Goal: Information Seeking & Learning: Learn about a topic

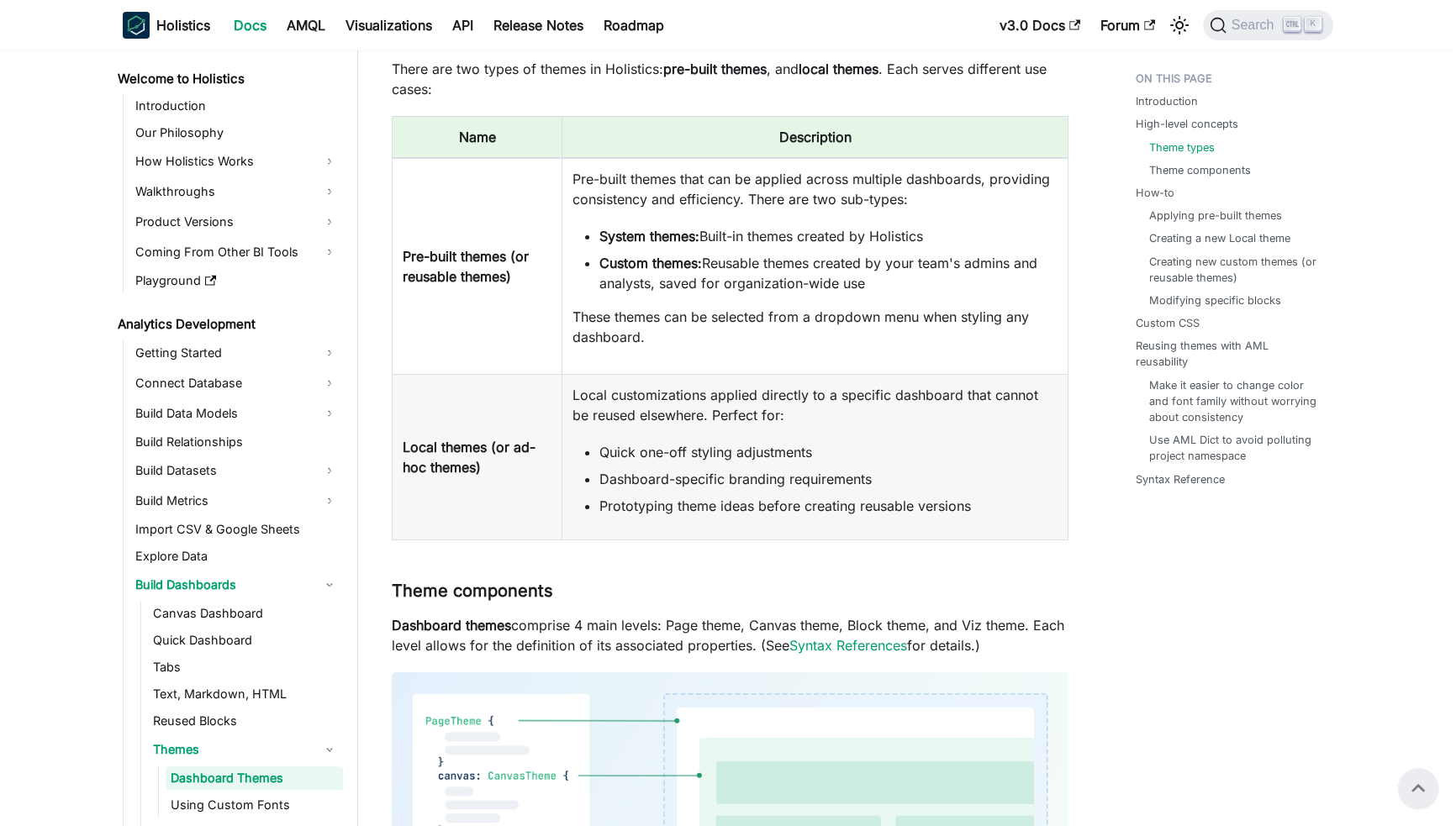
scroll to position [145, 0]
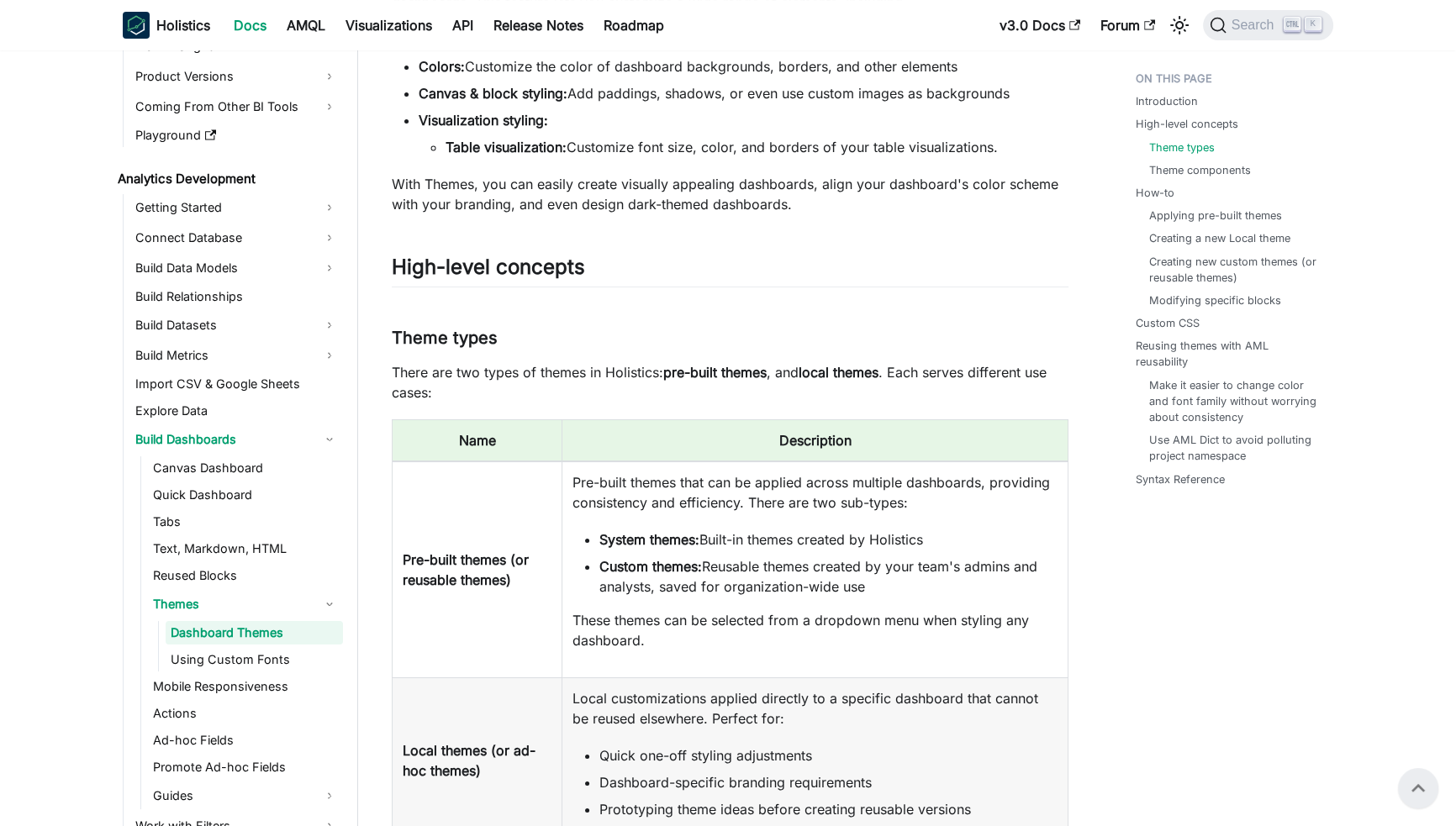
scroll to position [0, 0]
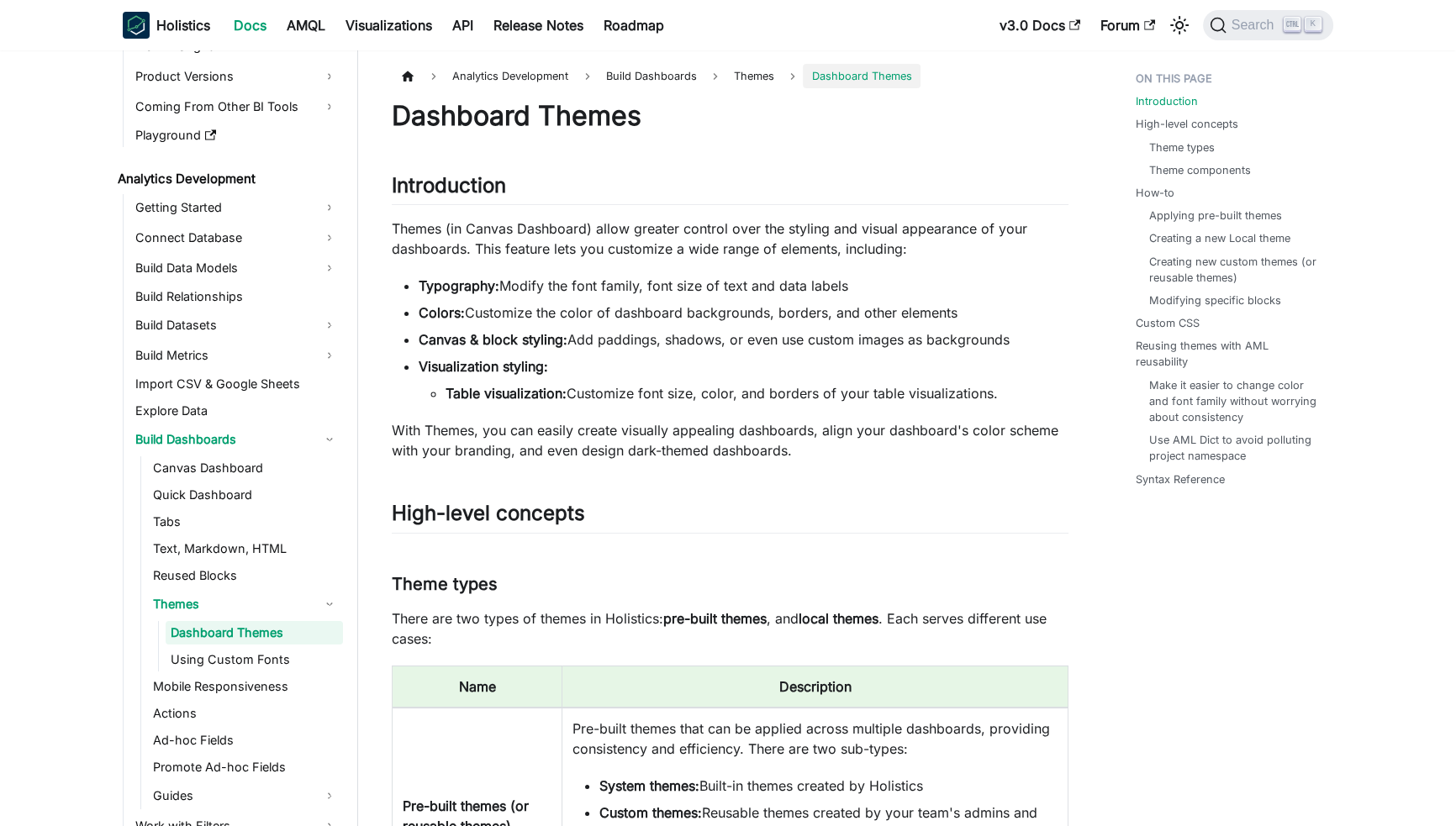
drag, startPoint x: 1084, startPoint y: 416, endPoint x: 1021, endPoint y: 422, distance: 63.3
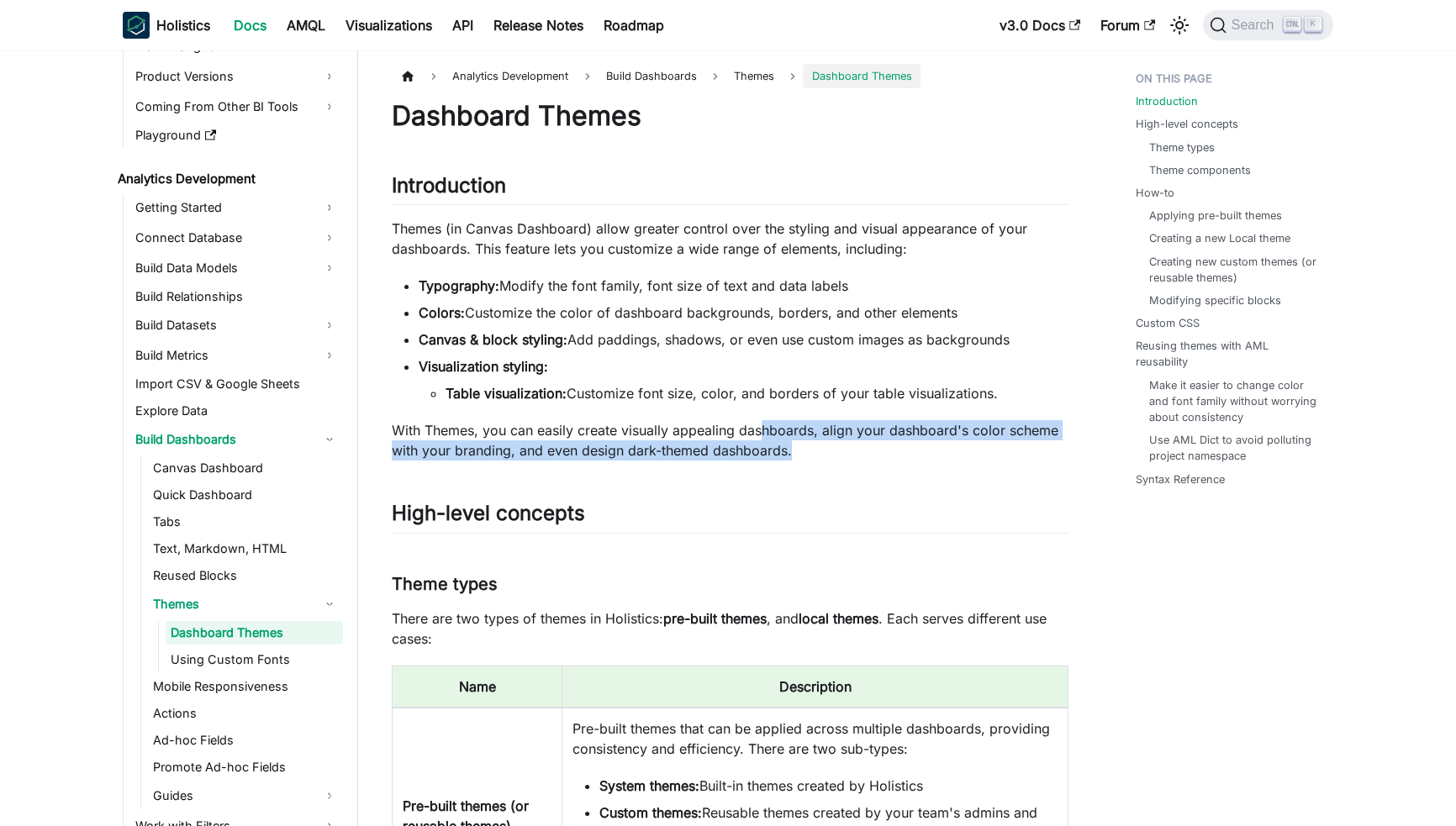
drag, startPoint x: 832, startPoint y: 435, endPoint x: 1001, endPoint y: 442, distance: 169.1
click at [1001, 442] on p "With Themes, you can easily create visually appealing dashboards, align your da…" at bounding box center [730, 440] width 676 height 40
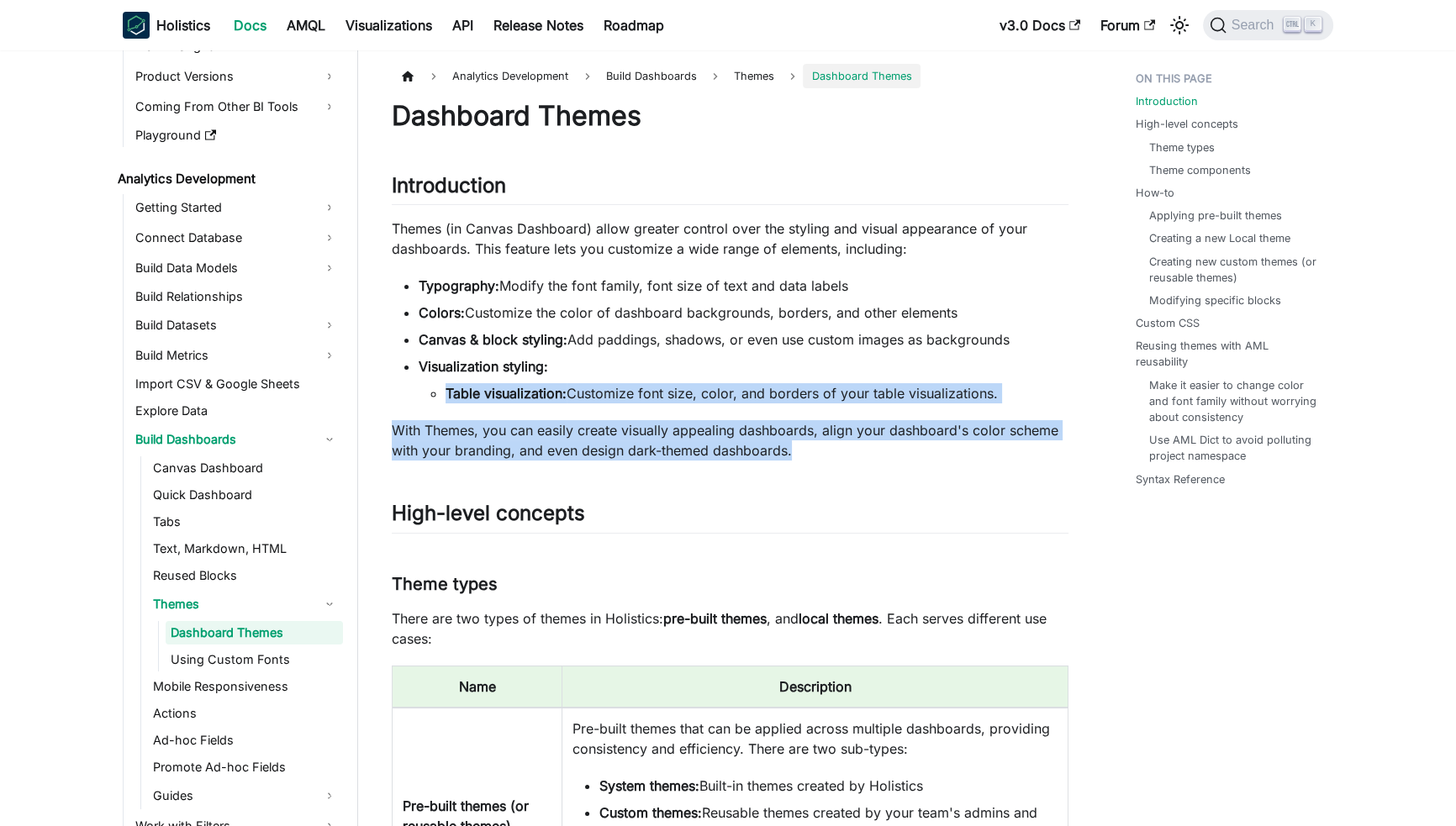
drag, startPoint x: 528, startPoint y: 413, endPoint x: 432, endPoint y: 393, distance: 98.1
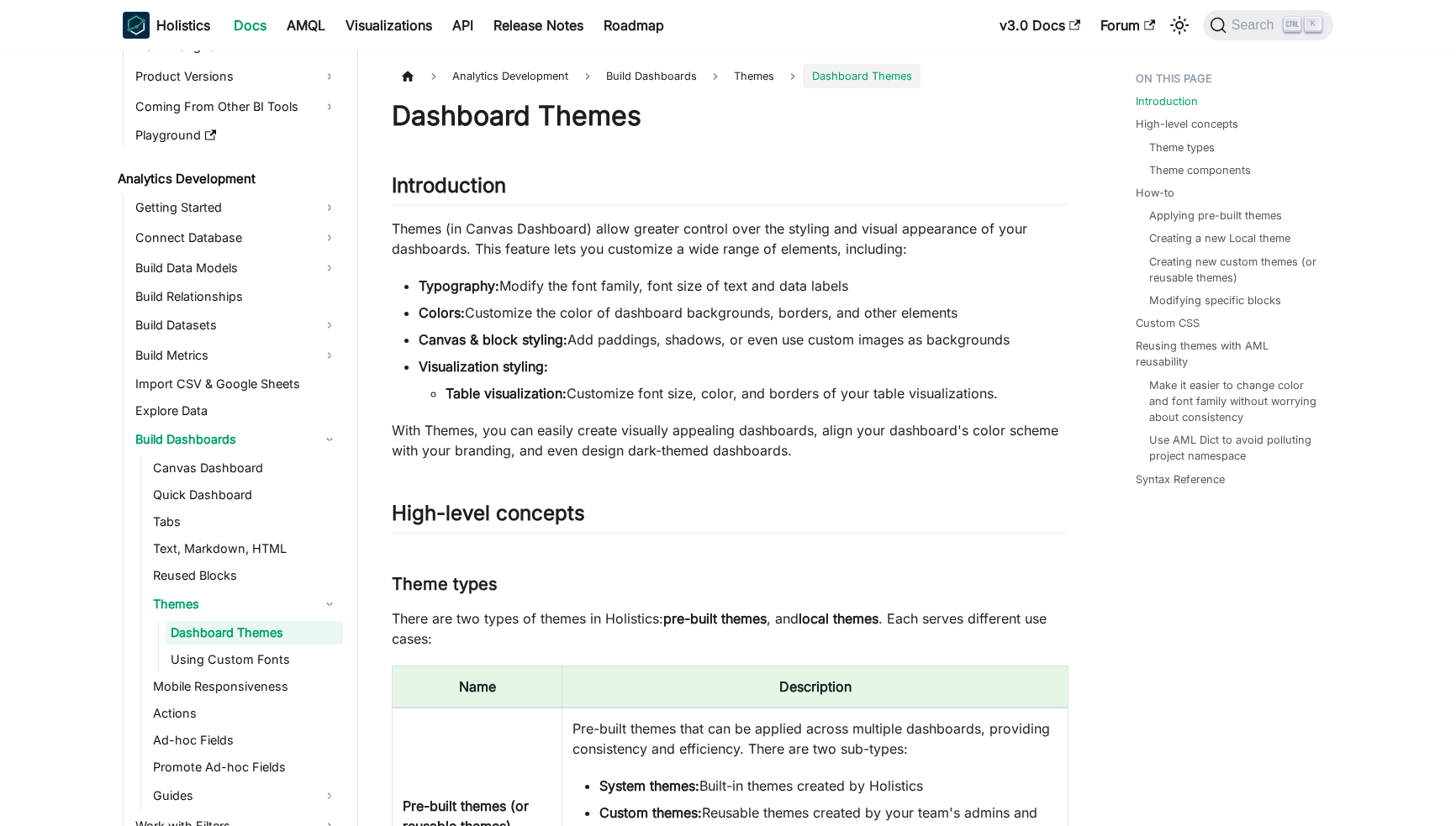
click at [446, 393] on li "Table visualization: Customize font size, color, and borders of your table visu…" at bounding box center [757, 393] width 623 height 20
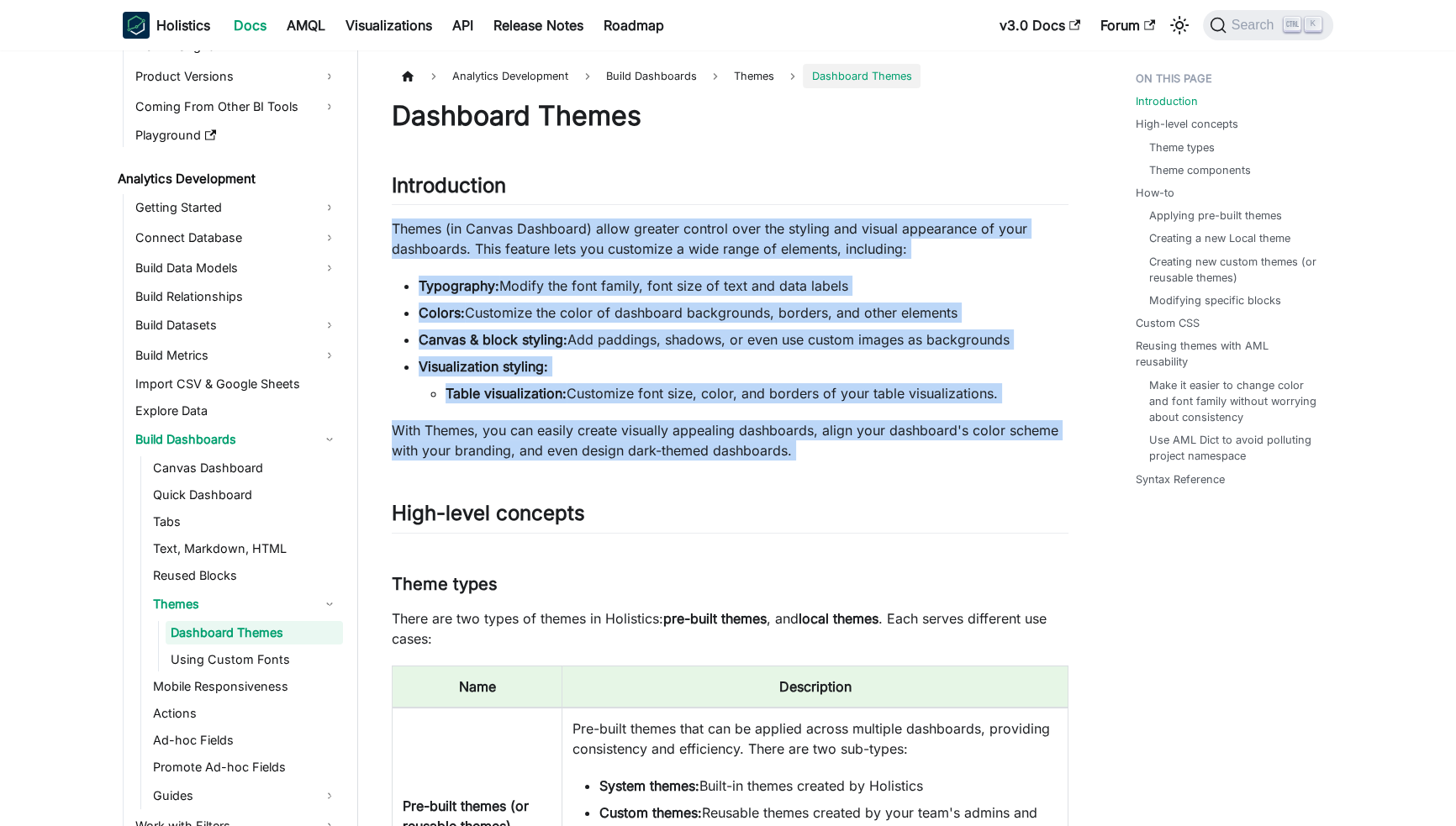
drag, startPoint x: 386, startPoint y: 221, endPoint x: 915, endPoint y: 463, distance: 581.7
drag, startPoint x: 872, startPoint y: 449, endPoint x: 381, endPoint y: 219, distance: 542.2
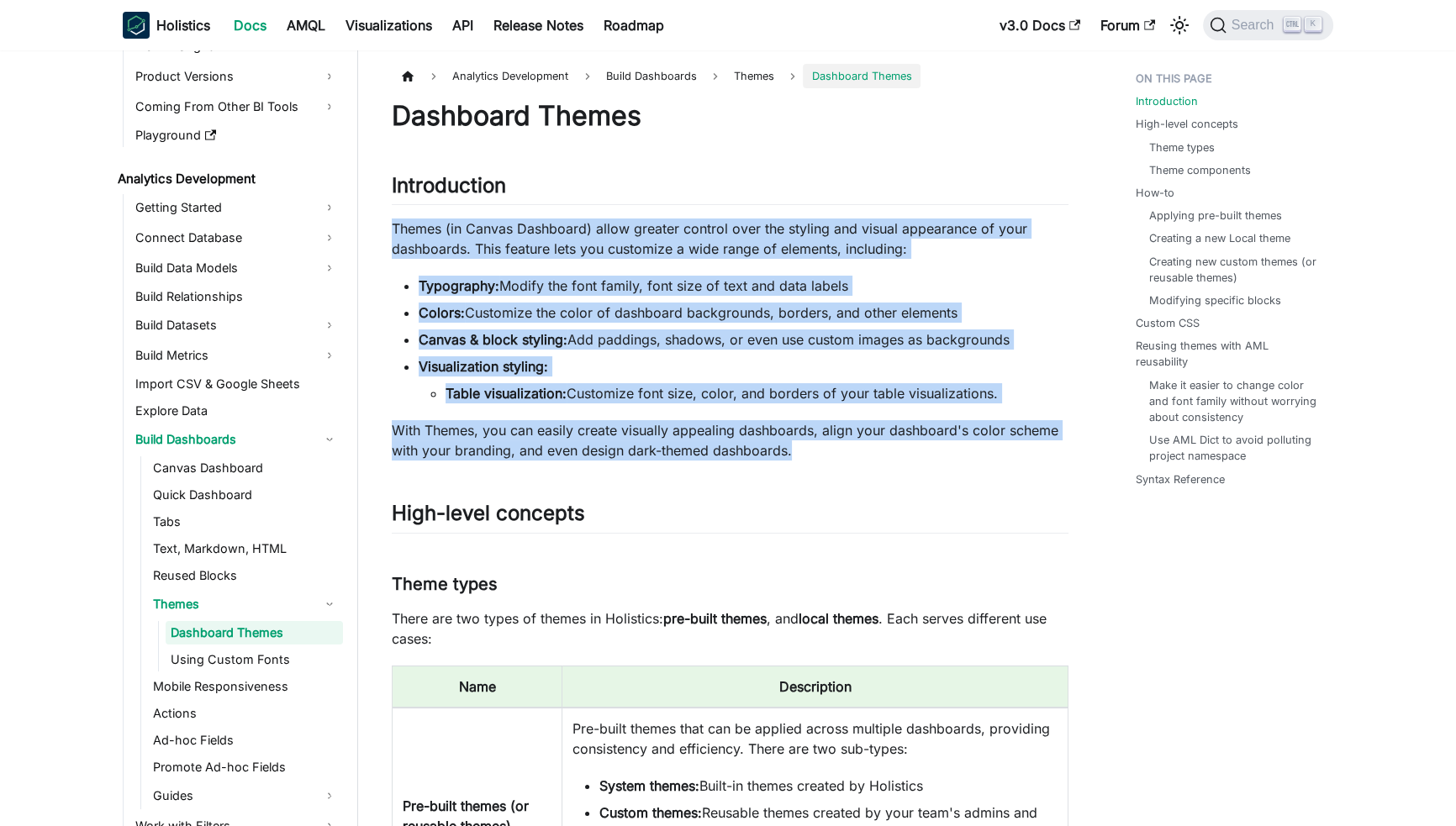
drag, startPoint x: 381, startPoint y: 219, endPoint x: 985, endPoint y: 463, distance: 651.4
drag, startPoint x: 896, startPoint y: 452, endPoint x: 384, endPoint y: 217, distance: 563.4
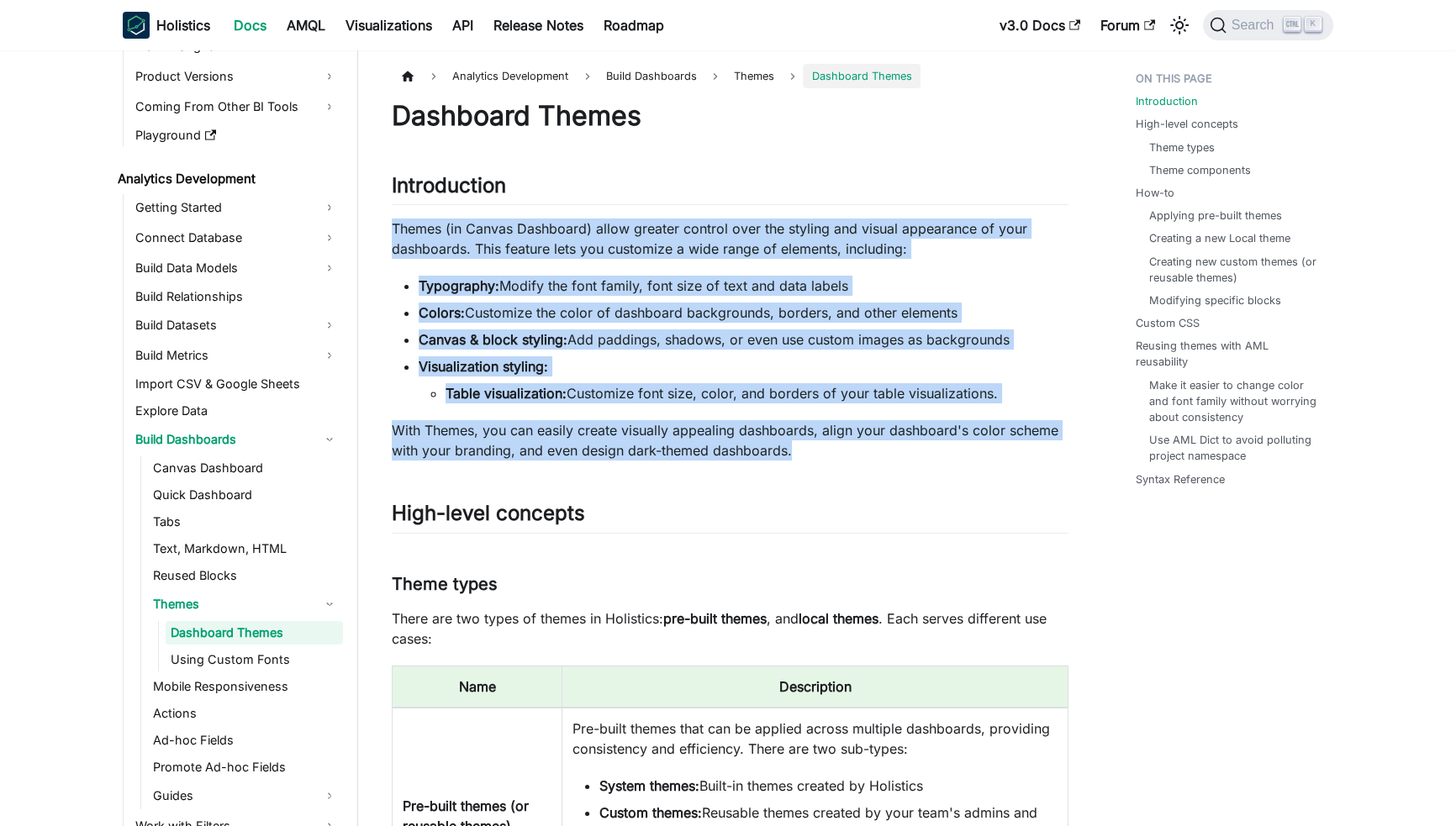
drag, startPoint x: 384, startPoint y: 217, endPoint x: 880, endPoint y: 460, distance: 552.3
click at [880, 460] on p "With Themes, you can easily create visually appealing dashboards, align your da…" at bounding box center [730, 440] width 676 height 40
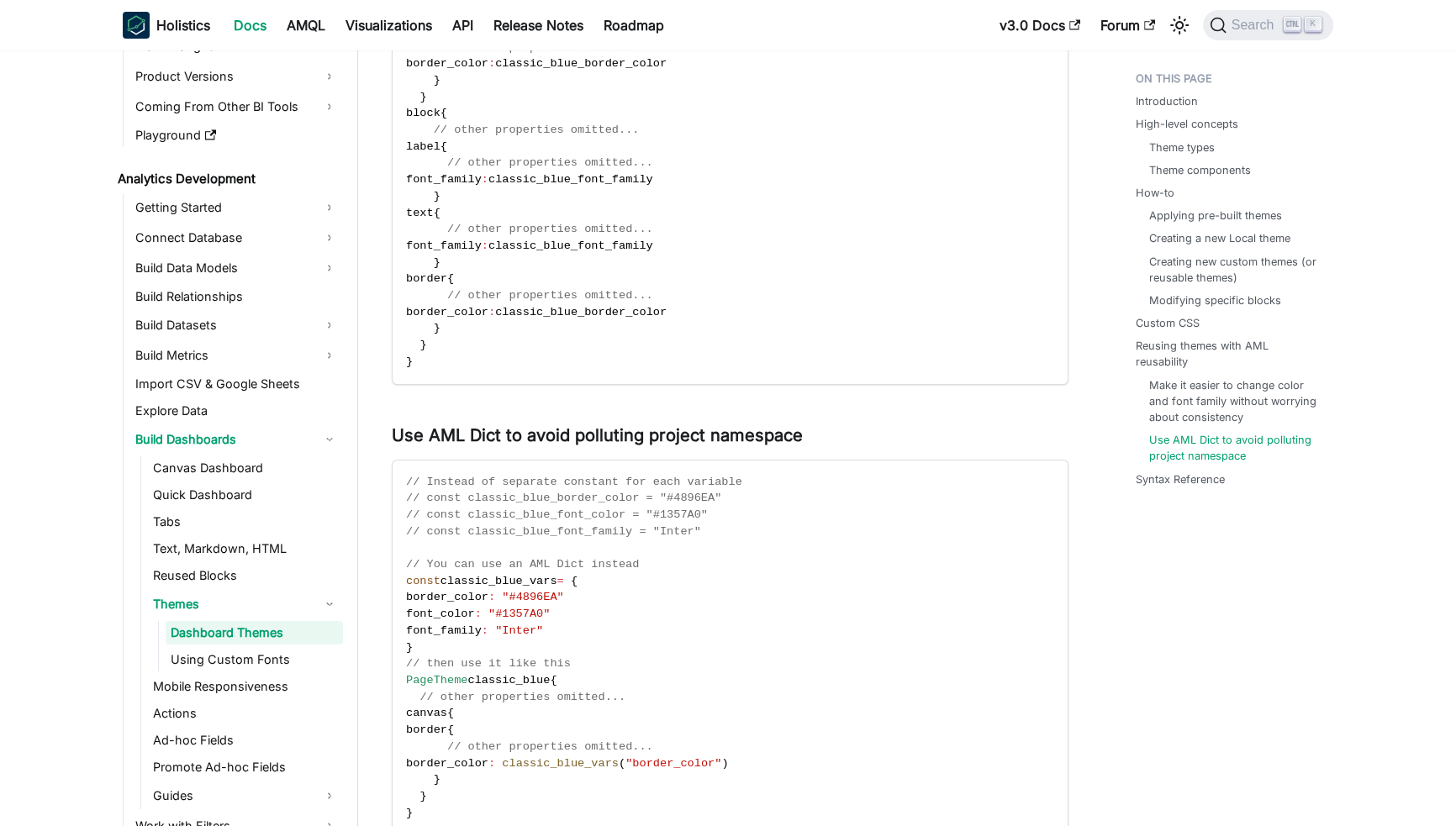
scroll to position [7884, 0]
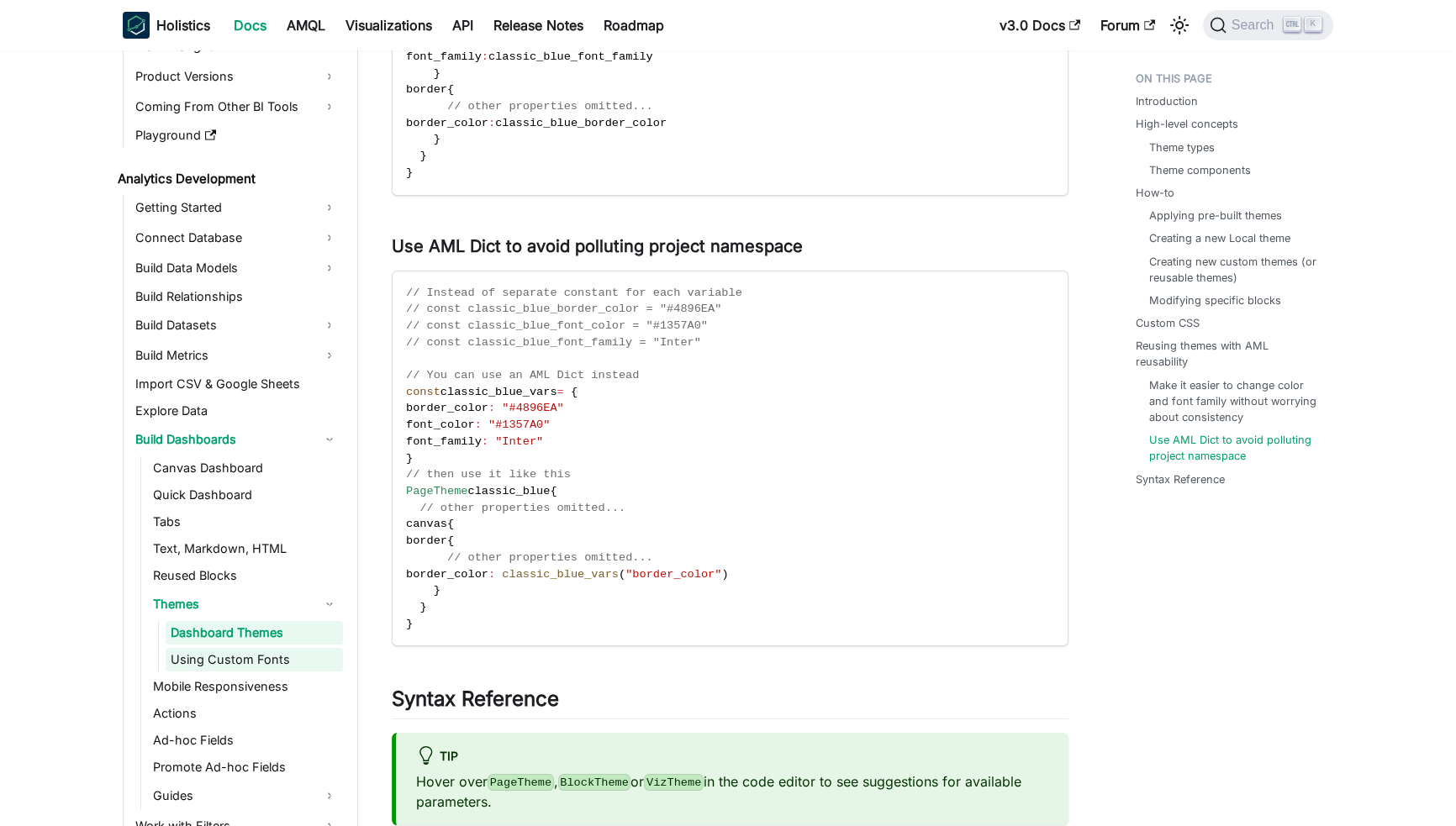
click at [250, 652] on link "Using Custom Fonts" at bounding box center [254, 660] width 177 height 23
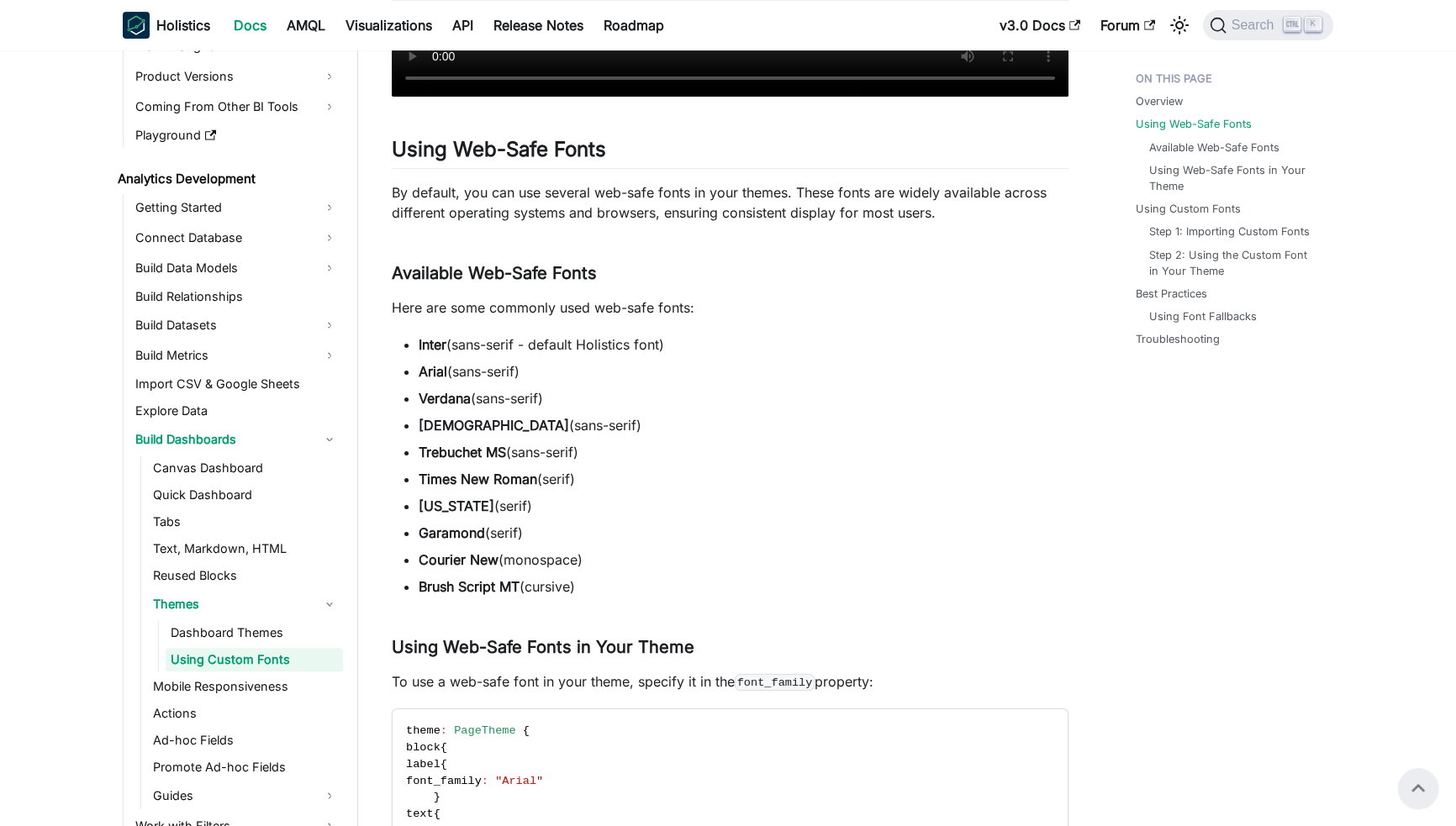
scroll to position [183, 0]
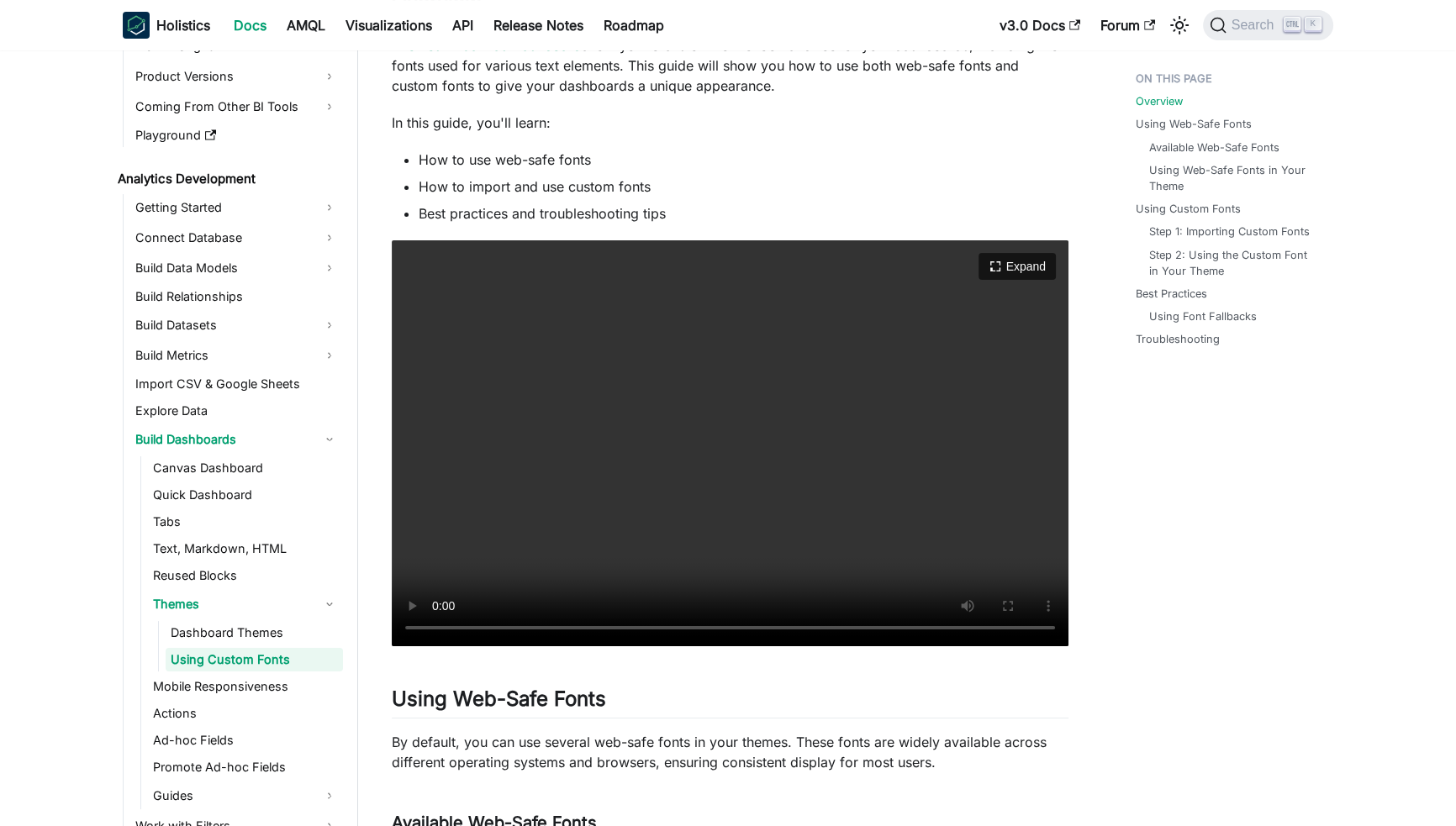
click at [666, 463] on video "Your browser does not support embedding video, but you can download it ." at bounding box center [730, 443] width 676 height 406
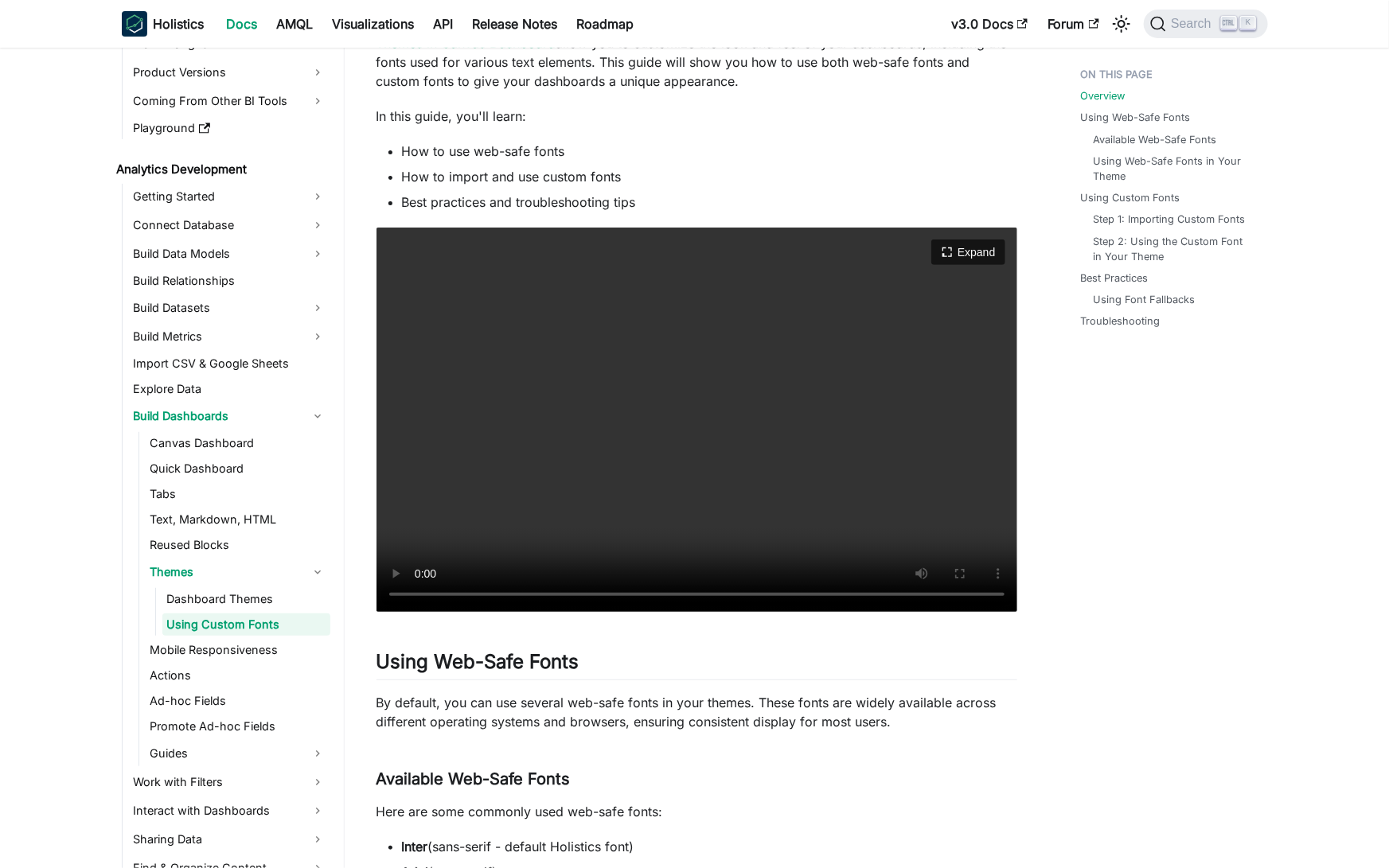
click at [684, 612] on video "Your browser does not support embedding video, but you can download it ." at bounding box center [697, 419] width 641 height 384
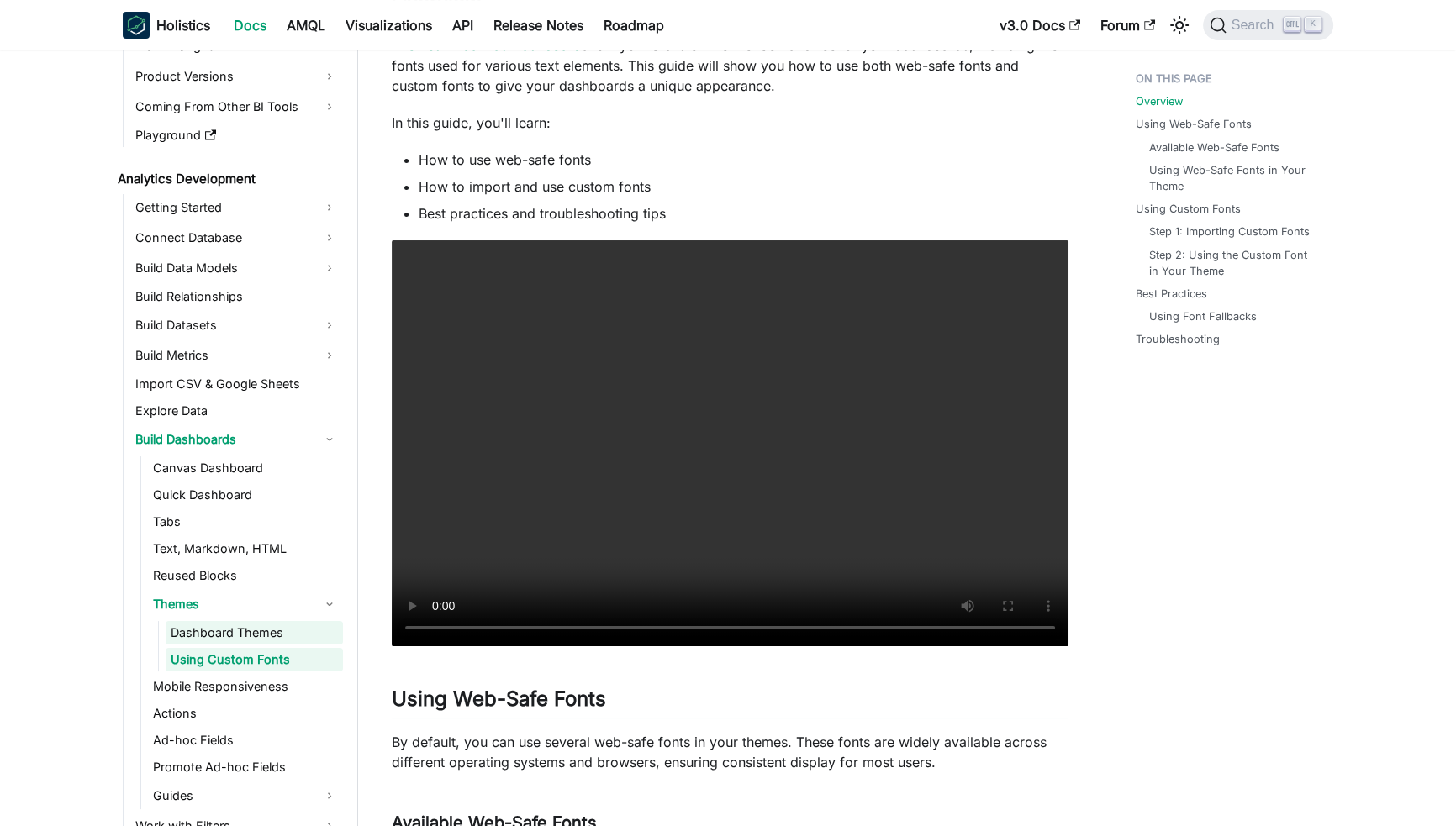
click at [277, 629] on link "Dashboard Themes" at bounding box center [254, 632] width 177 height 23
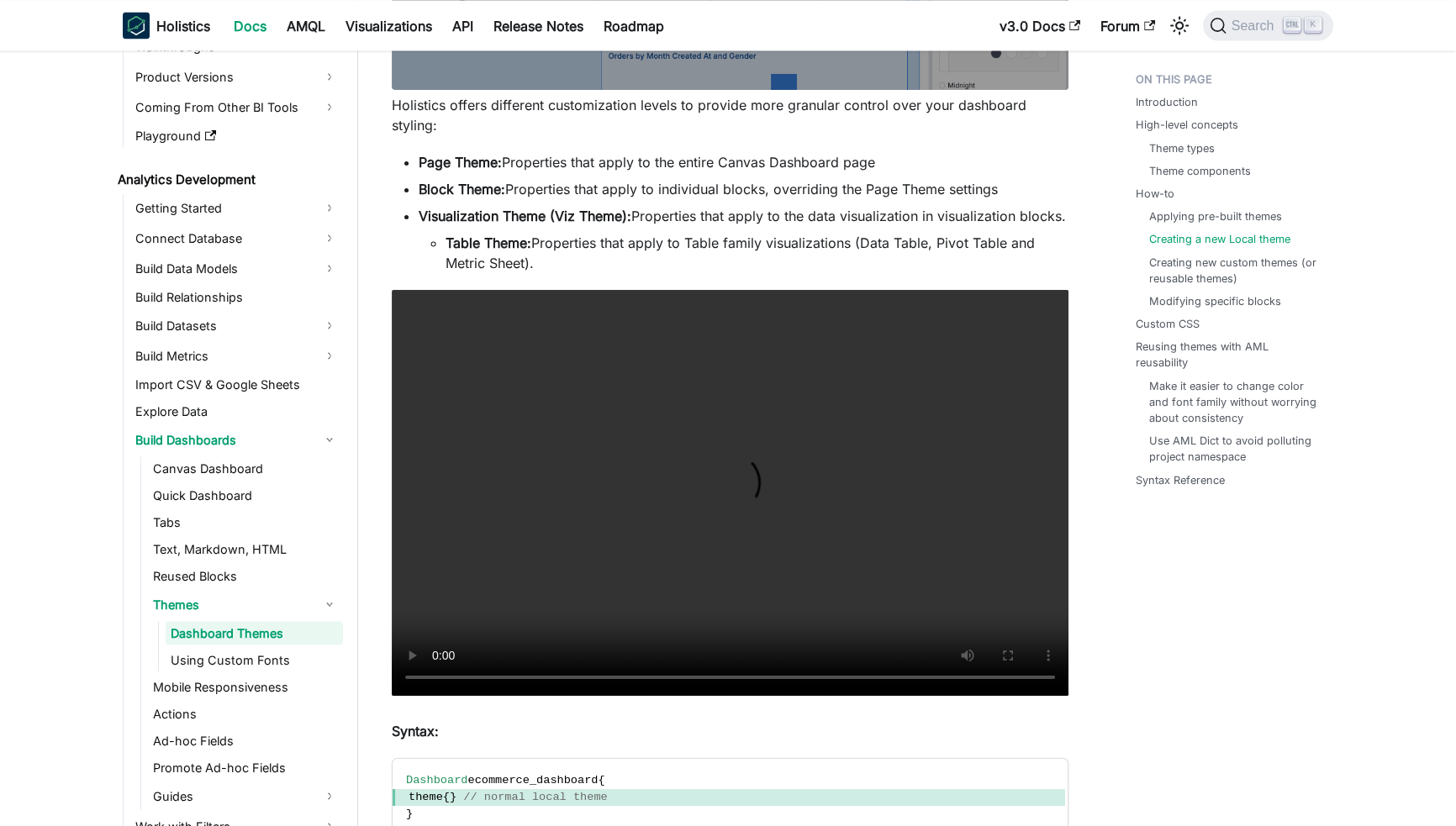
scroll to position [4126, 0]
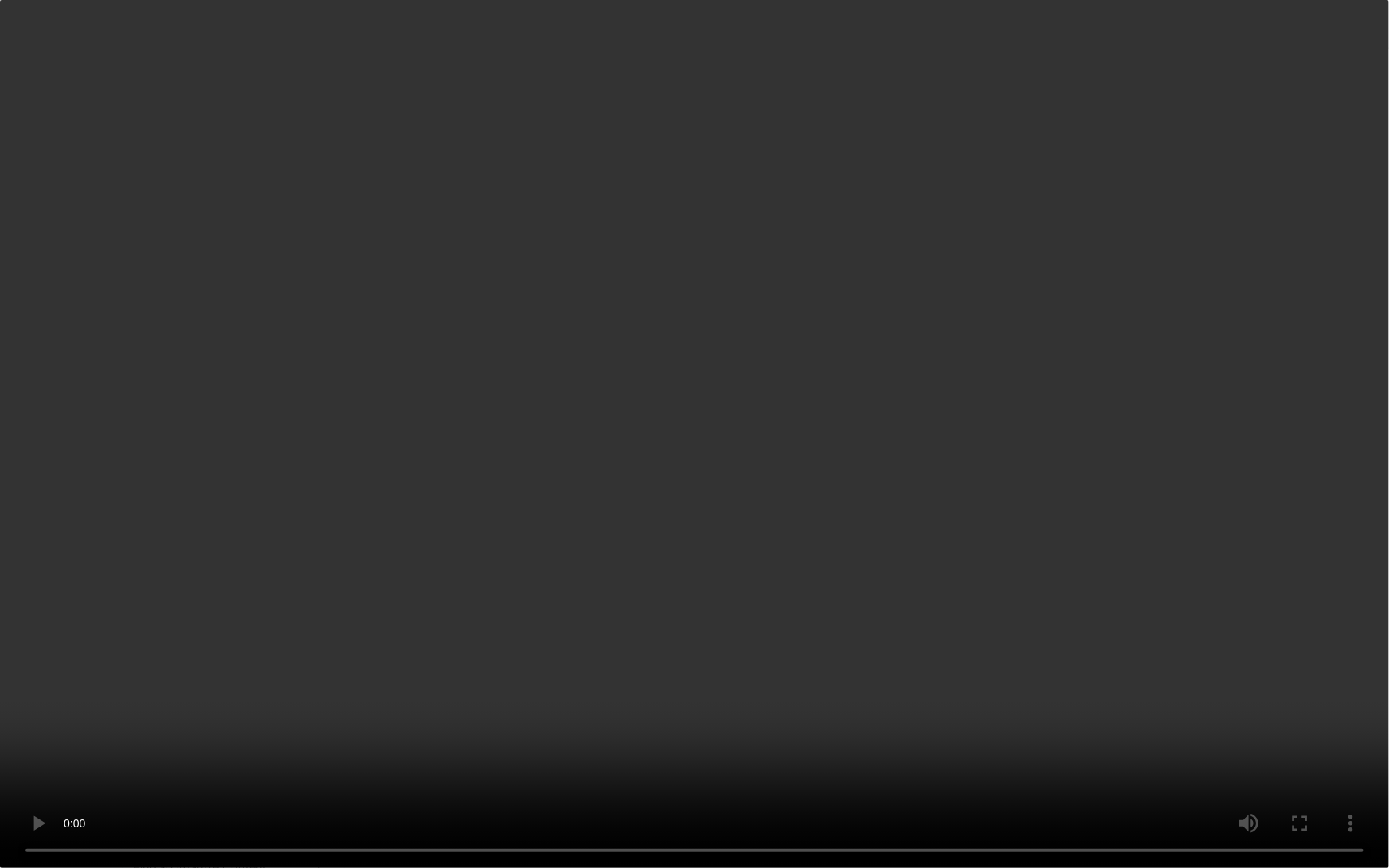
click at [741, 488] on video "Your browser does not support embedding video, but you can download it ." at bounding box center [694, 434] width 1389 height 868
